Goal: Transaction & Acquisition: Download file/media

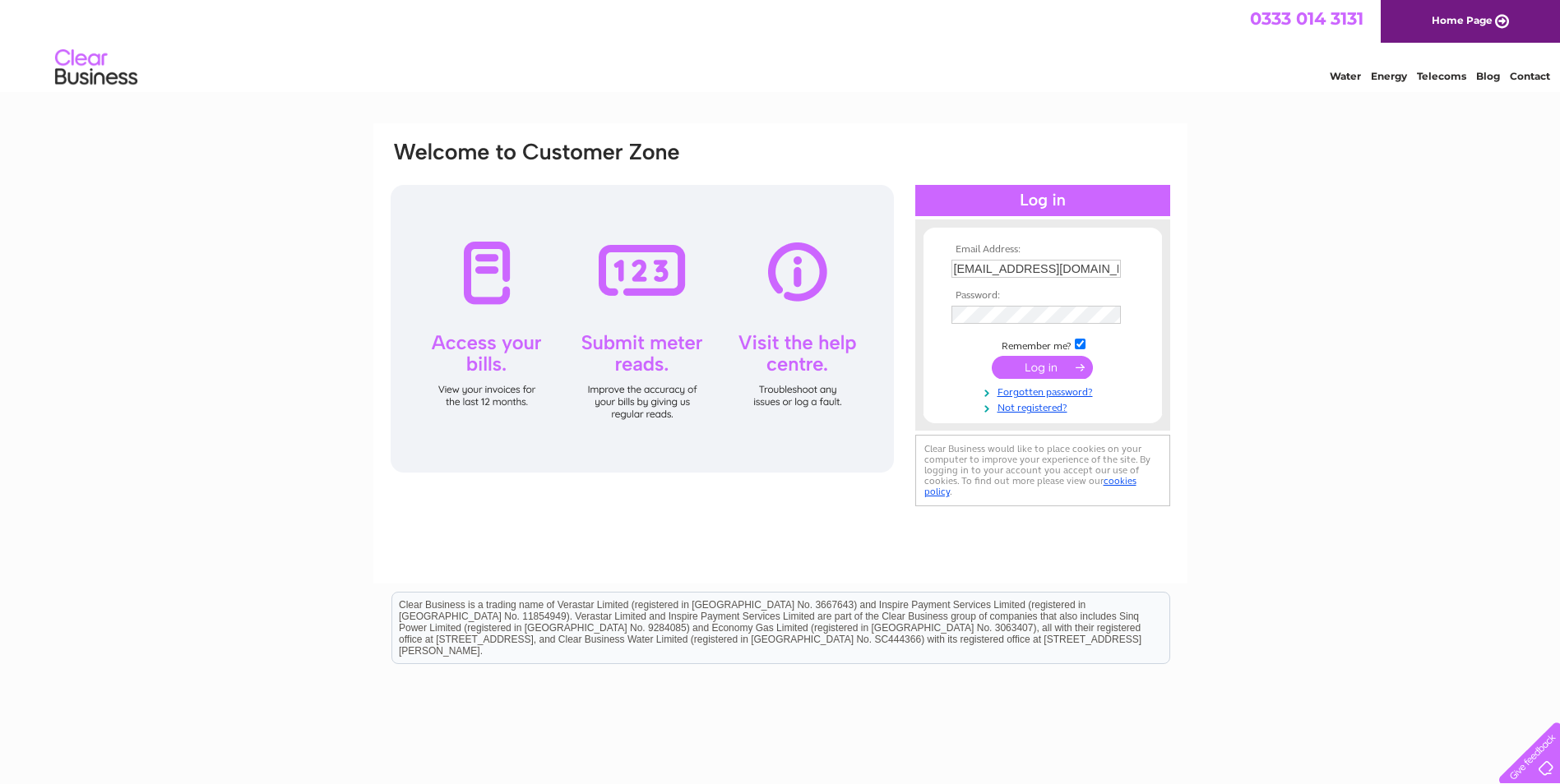
click at [1038, 373] on input "submit" at bounding box center [1042, 367] width 101 height 23
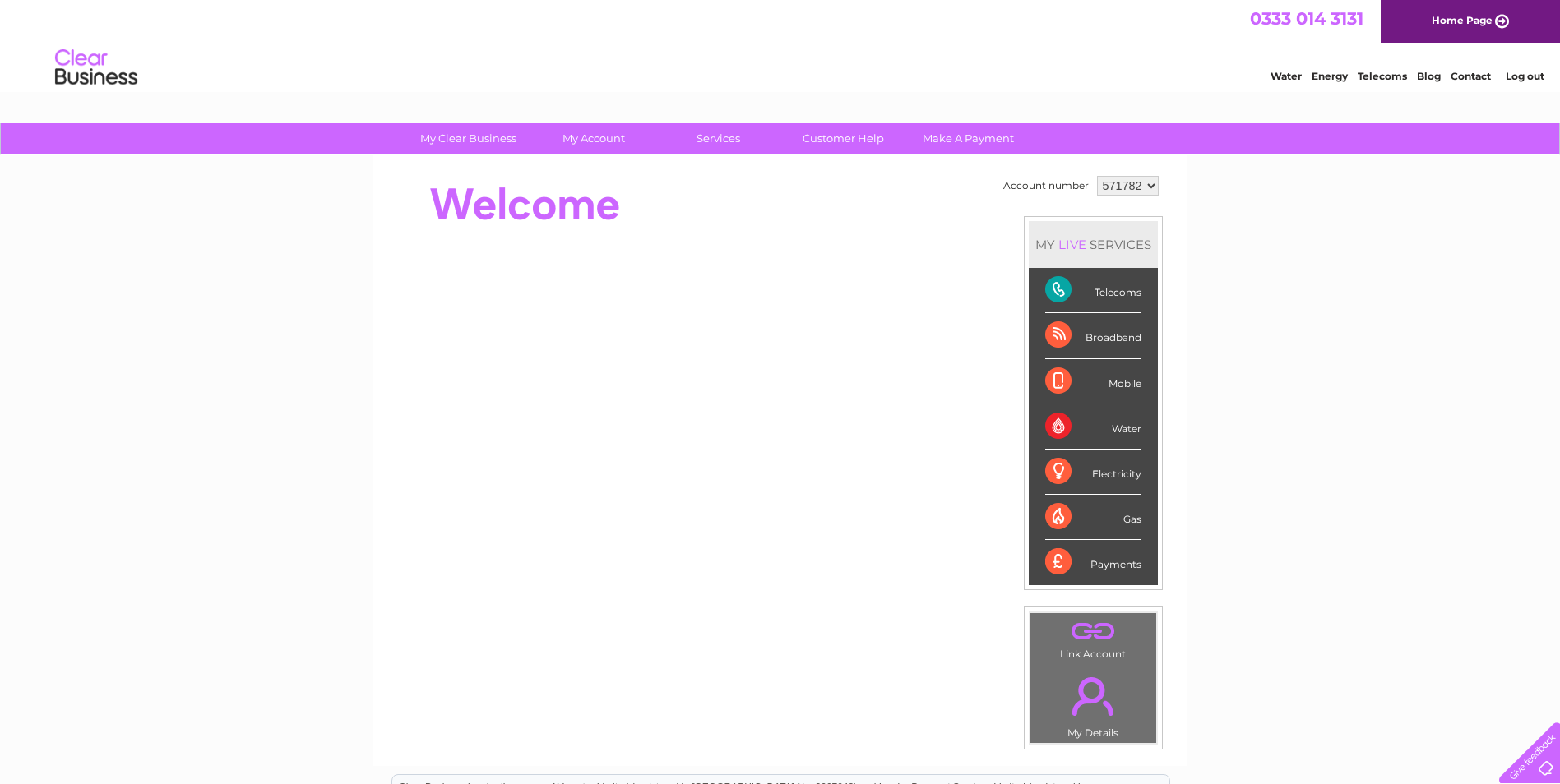
click at [1154, 176] on select "571782" at bounding box center [1128, 186] width 61 height 20
click at [1154, 182] on select "571782" at bounding box center [1128, 186] width 61 height 20
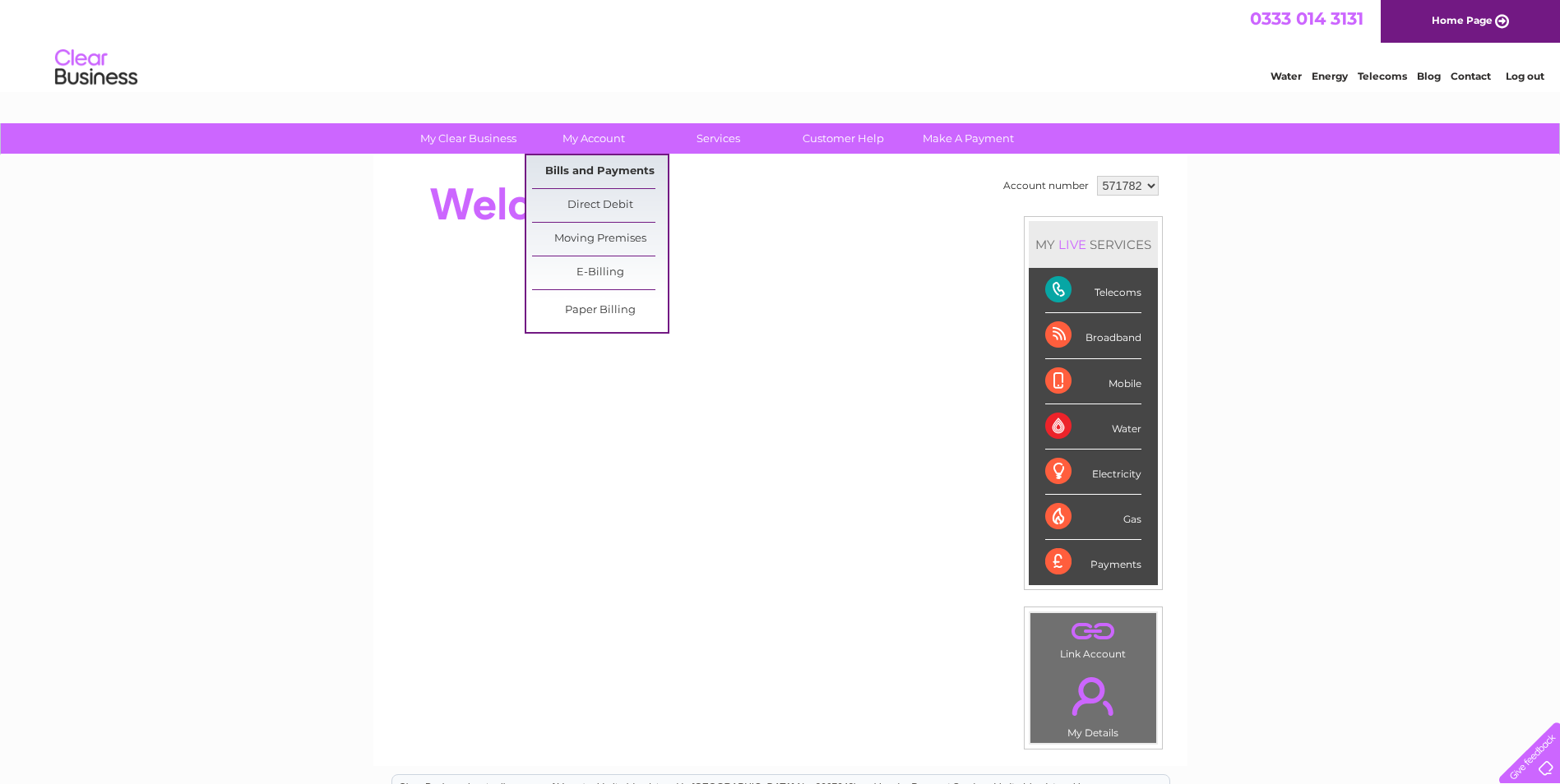
click at [573, 163] on link "Bills and Payments" at bounding box center [600, 172] width 136 height 33
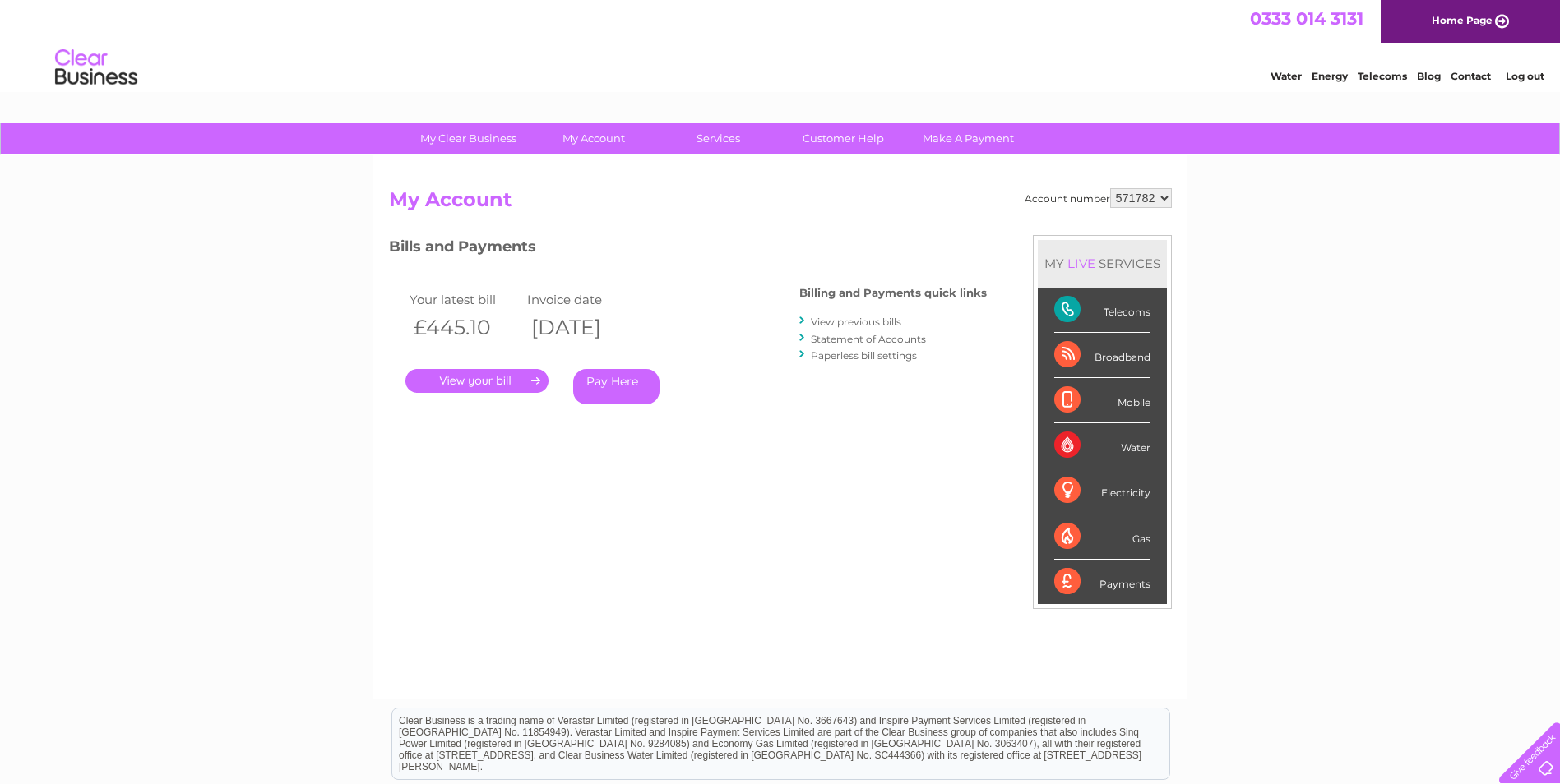
click at [490, 377] on link "." at bounding box center [478, 380] width 143 height 24
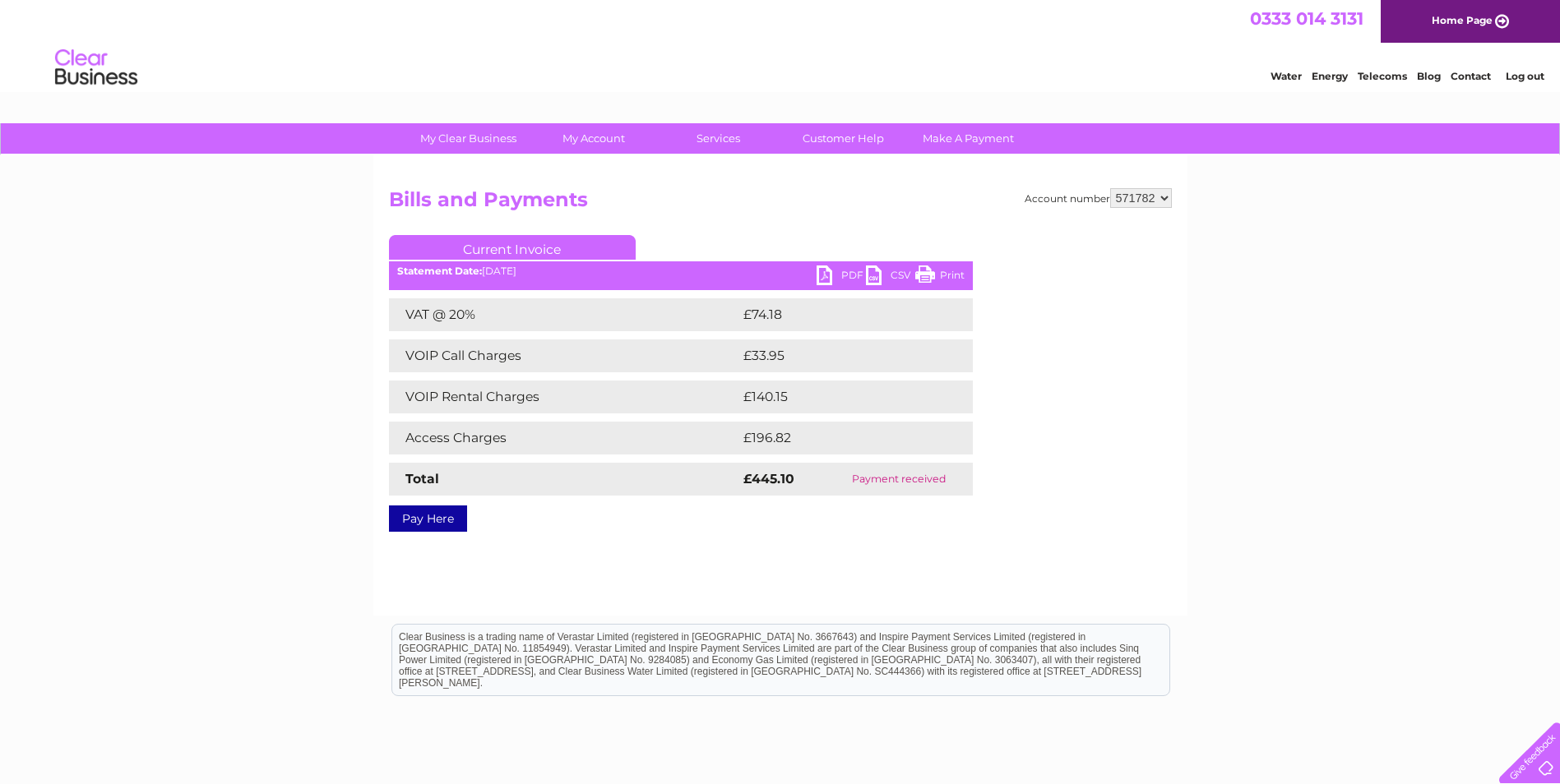
click at [842, 273] on link "PDF" at bounding box center [841, 277] width 49 height 24
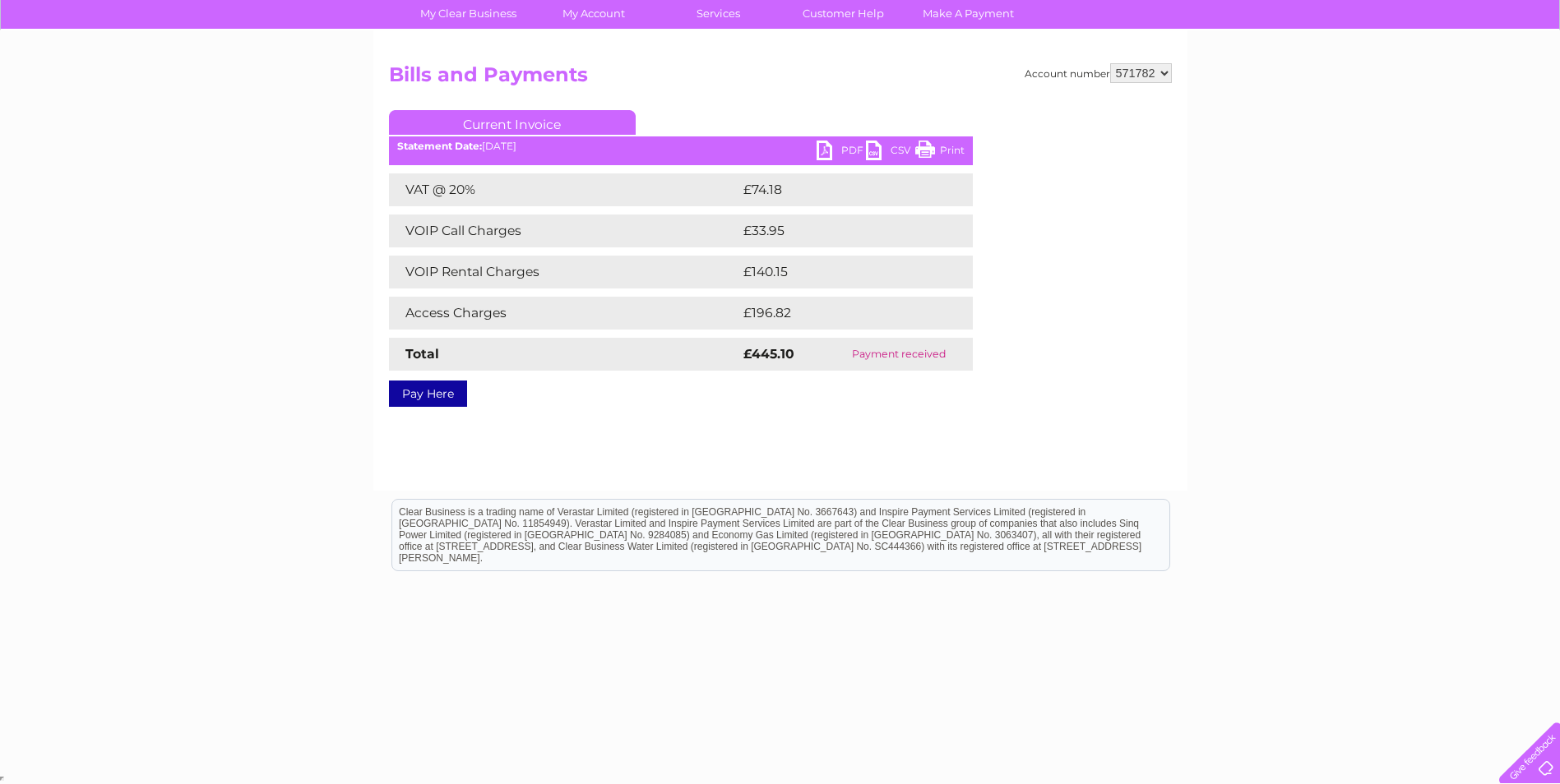
click at [1550, 767] on div at bounding box center [1526, 749] width 67 height 67
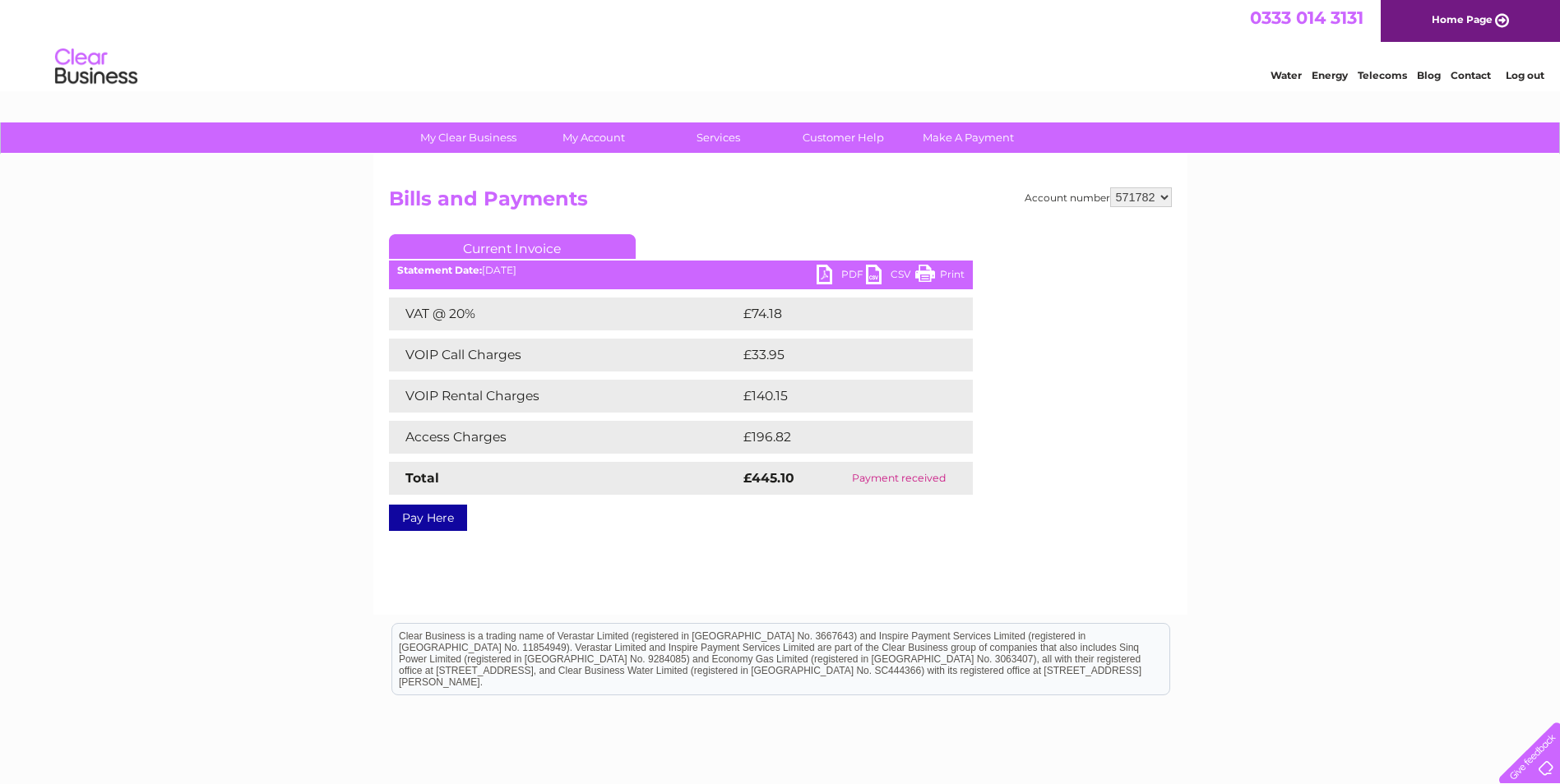
scroll to position [0, 0]
click at [1476, 75] on link "Contact" at bounding box center [1470, 75] width 41 height 12
